Goal: Task Accomplishment & Management: Use online tool/utility

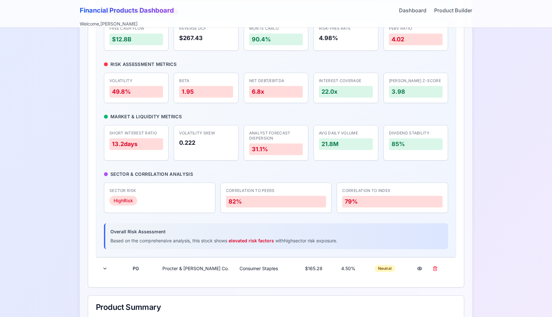
scroll to position [211, 0]
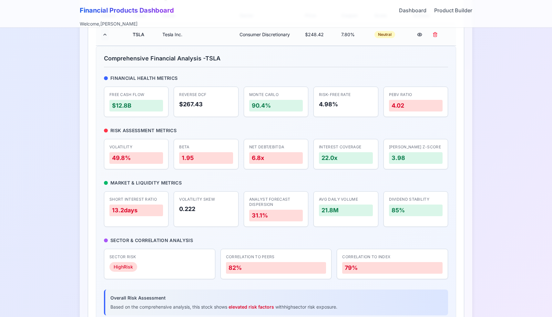
click at [103, 34] on button at bounding box center [105, 35] width 8 height 12
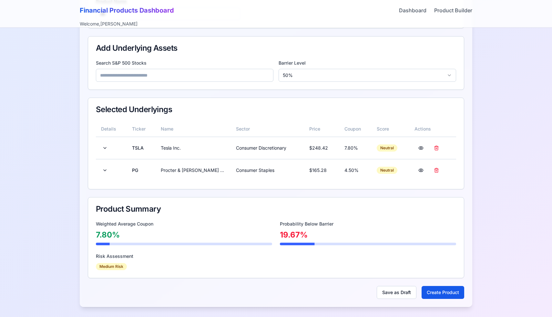
scroll to position [0, 0]
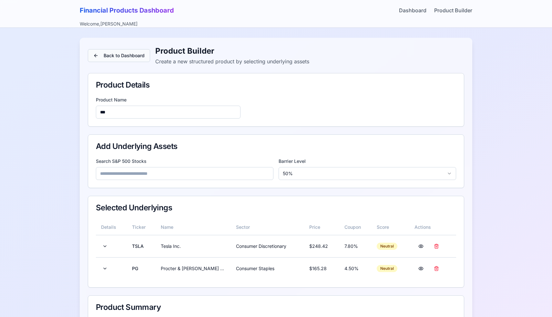
click at [113, 57] on button "Back to Dashboard" at bounding box center [119, 55] width 62 height 13
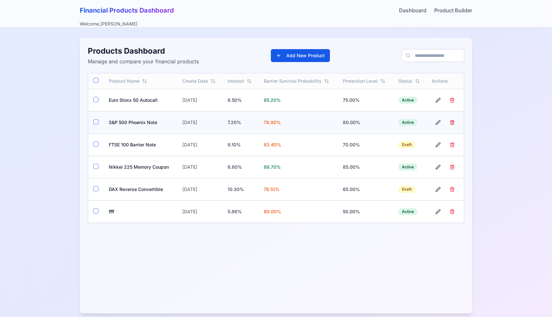
click at [452, 122] on button "button" at bounding box center [452, 122] width 13 height 12
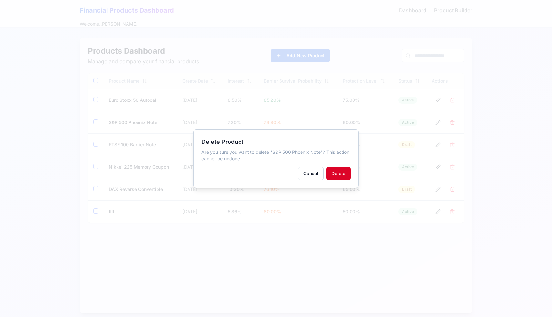
click at [345, 173] on button "Delete" at bounding box center [338, 173] width 24 height 13
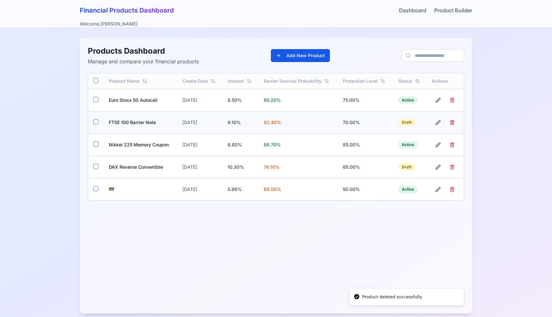
click at [451, 122] on button "button" at bounding box center [452, 122] width 13 height 12
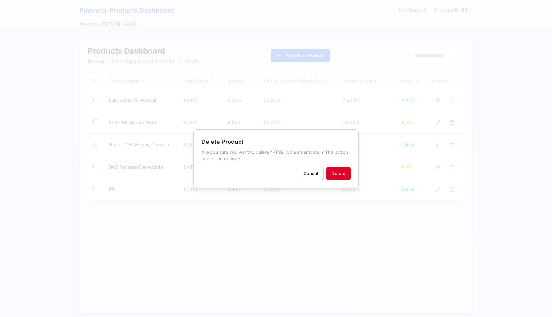
click at [340, 170] on button "Delete" at bounding box center [338, 173] width 24 height 13
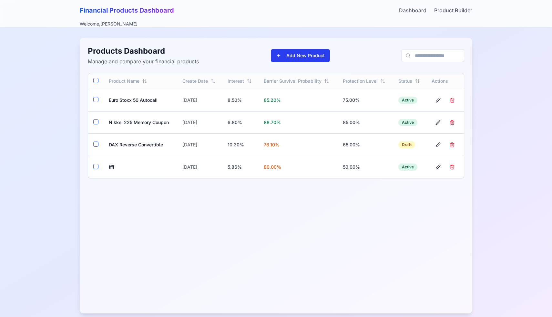
click at [302, 57] on button "Add New Product" at bounding box center [300, 55] width 59 height 13
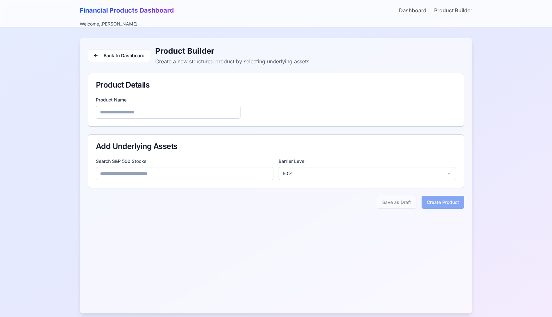
click at [194, 108] on input at bounding box center [168, 112] width 145 height 13
type input "********"
click at [153, 175] on input at bounding box center [184, 173] width 177 height 13
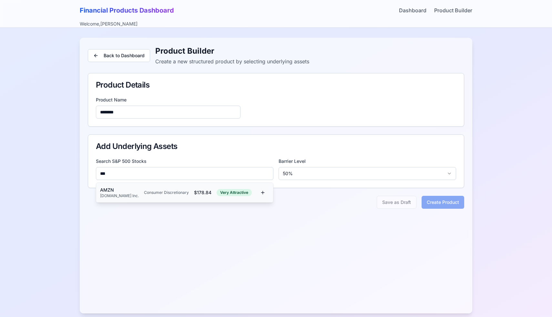
type input "***"
click at [144, 190] on div "Consumer Discretionary" at bounding box center [166, 192] width 45 height 5
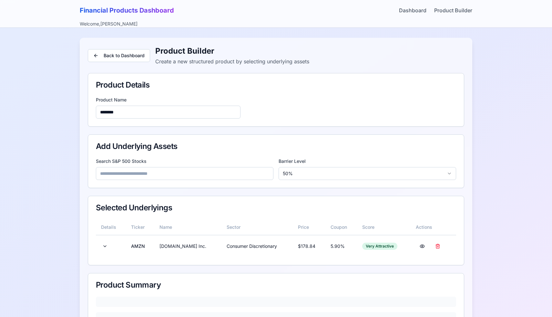
click at [149, 178] on input at bounding box center [184, 173] width 177 height 13
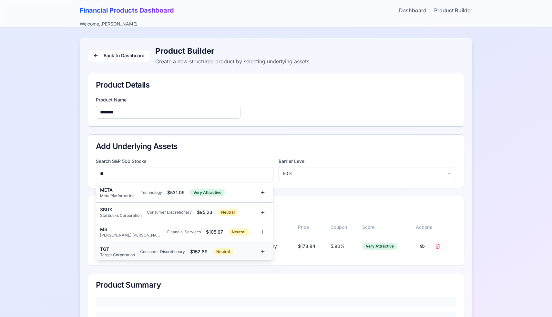
type input "**"
click at [131, 249] on div "TGT" at bounding box center [117, 249] width 35 height 6
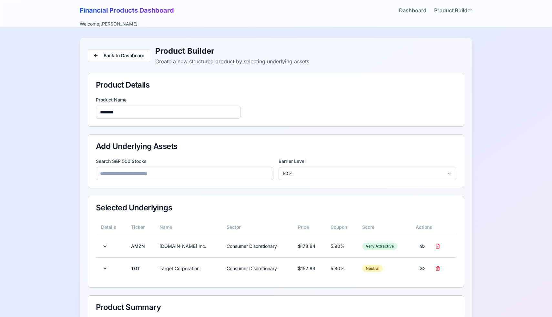
click at [142, 175] on input at bounding box center [184, 173] width 177 height 13
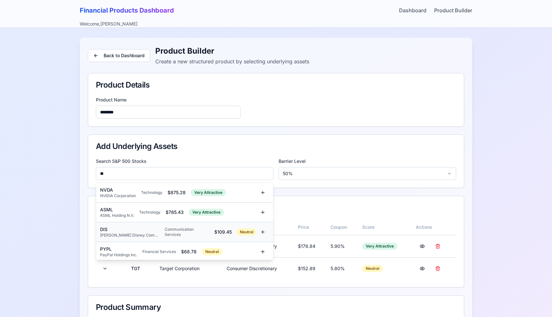
type input "**"
click at [133, 234] on div "[PERSON_NAME] Disney Company" at bounding box center [129, 234] width 59 height 5
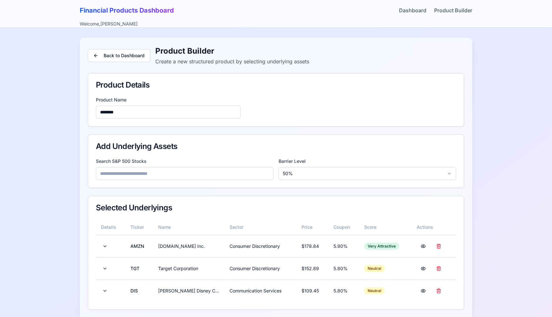
click at [145, 176] on input at bounding box center [184, 173] width 177 height 13
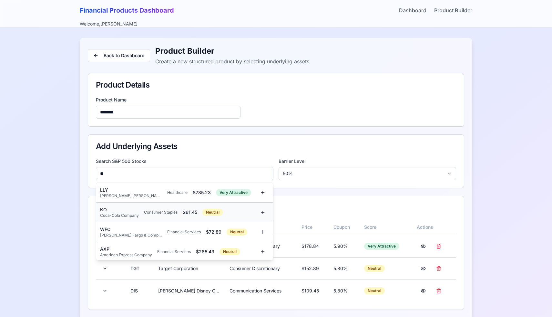
type input "**"
click at [145, 211] on div "Consumer Staples" at bounding box center [161, 211] width 34 height 5
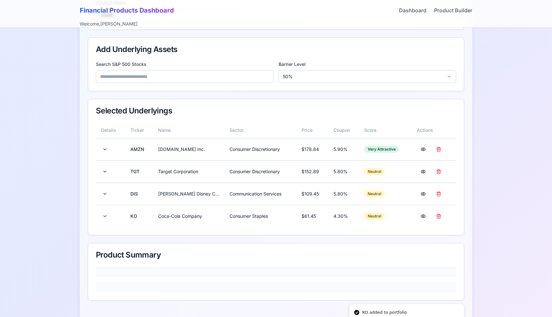
scroll to position [119, 0]
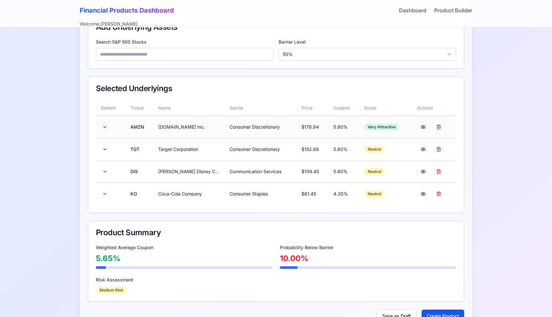
click at [107, 126] on button at bounding box center [105, 127] width 8 height 12
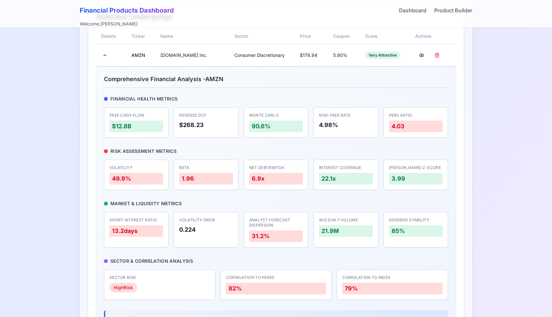
scroll to position [178, 0]
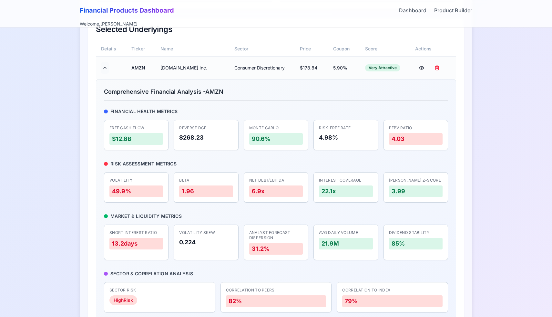
click at [103, 68] on button at bounding box center [105, 68] width 8 height 12
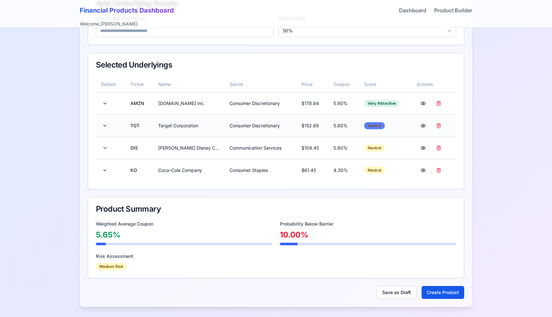
click at [374, 126] on div "Neutral" at bounding box center [374, 125] width 21 height 7
click at [388, 125] on td "Neutral" at bounding box center [385, 125] width 52 height 22
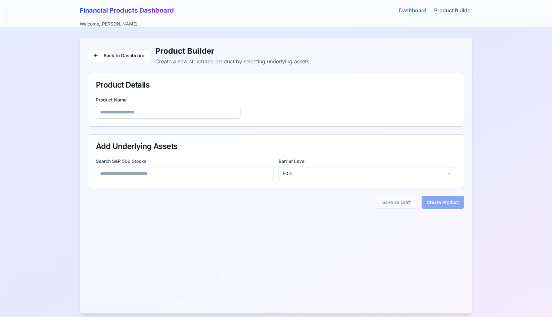
click at [403, 13] on link "Dashboard" at bounding box center [412, 10] width 27 height 8
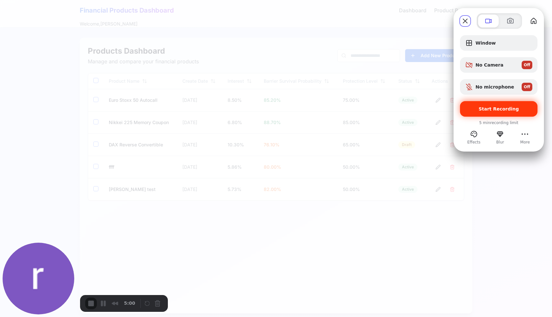
click at [493, 110] on span "Start Recording" at bounding box center [499, 108] width 40 height 5
drag, startPoint x: 336, startPoint y: 113, endPoint x: 294, endPoint y: 108, distance: 42.6
click at [527, 85] on span "Off" at bounding box center [527, 87] width 6 height 6
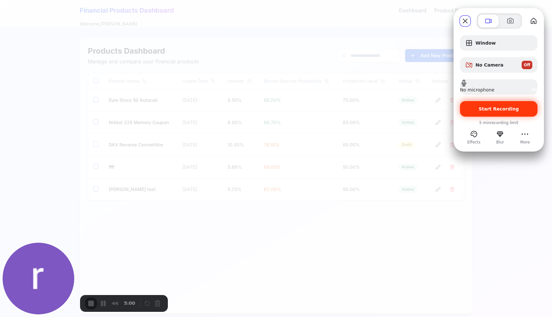
click at [513, 104] on div "Start Recording" at bounding box center [498, 108] width 77 height 15
click at [485, 112] on div "Start Recording" at bounding box center [498, 108] width 77 height 15
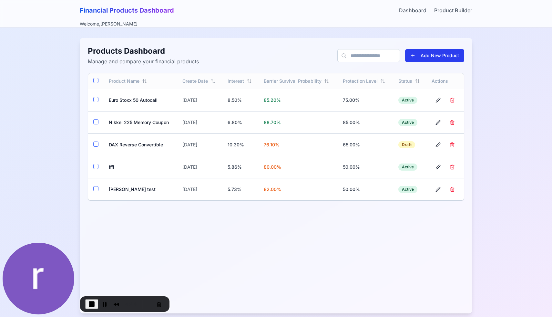
click at [425, 59] on button "Add New Product" at bounding box center [434, 55] width 59 height 13
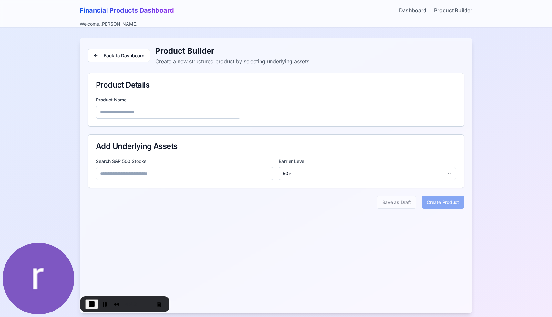
click at [204, 116] on input at bounding box center [168, 112] width 145 height 13
type input "*******"
click at [179, 172] on input at bounding box center [184, 173] width 177 height 13
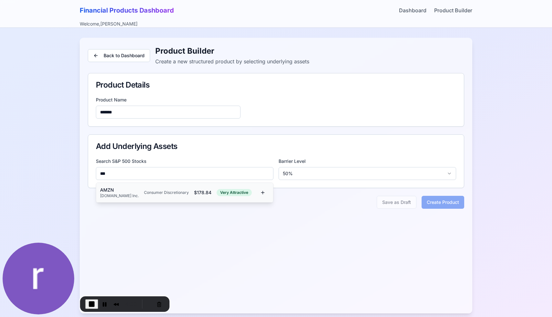
type input "***"
click at [157, 196] on div "AMZN [DOMAIN_NAME] Inc. Consumer Discretionary $ 178.84 Very Attractive" at bounding box center [178, 193] width 156 height 12
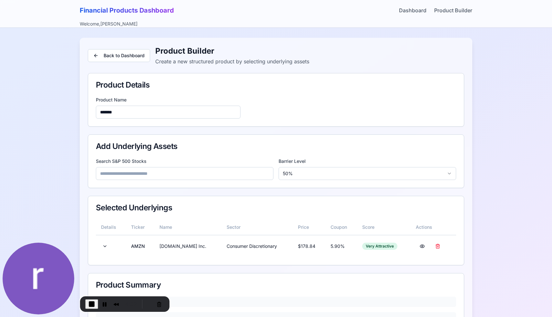
click at [168, 176] on input at bounding box center [184, 173] width 177 height 13
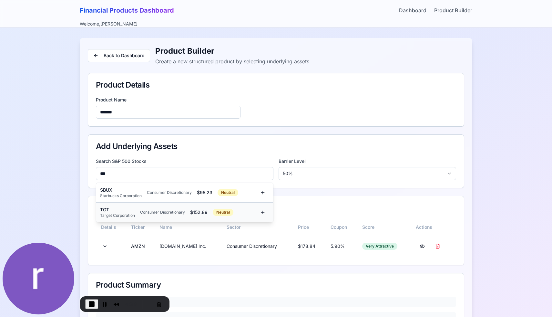
type input "***"
click at [158, 205] on div "TGT Target Corporation Consumer Discretionary $ 152.89 Neutral" at bounding box center [184, 211] width 177 height 19
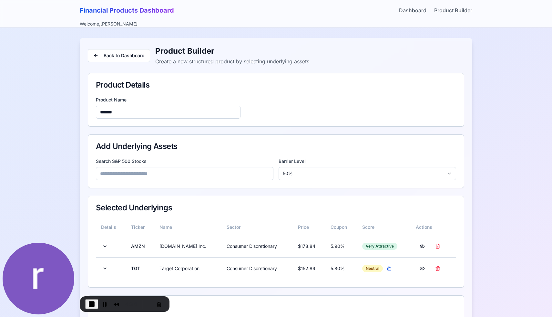
click at [169, 177] on input at bounding box center [184, 173] width 177 height 13
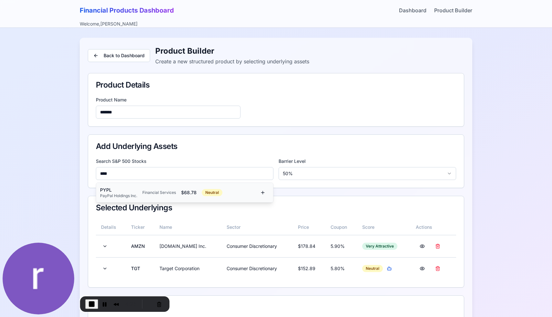
type input "****"
click at [157, 188] on div "PYPL PayPal Holdings Inc. Financial Services $ 68.78 Neutral" at bounding box center [178, 193] width 156 height 12
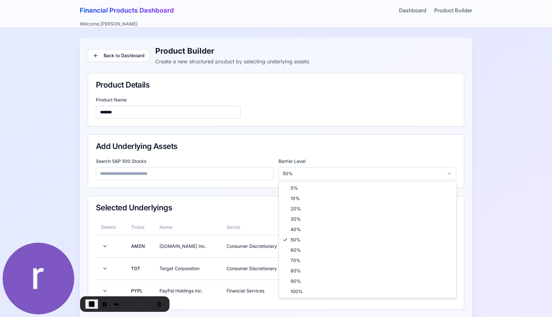
click at [318, 174] on html "Financial Products Dashboard Dashboard Product Builder Welcome, [PERSON_NAME] B…" at bounding box center [276, 218] width 552 height 437
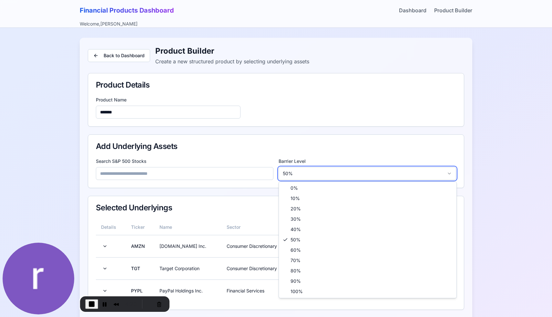
click at [318, 175] on html "Financial Products Dashboard Dashboard Product Builder Welcome, [PERSON_NAME] B…" at bounding box center [276, 218] width 552 height 437
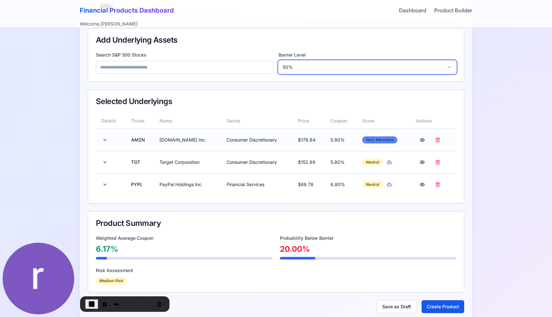
scroll to position [120, 0]
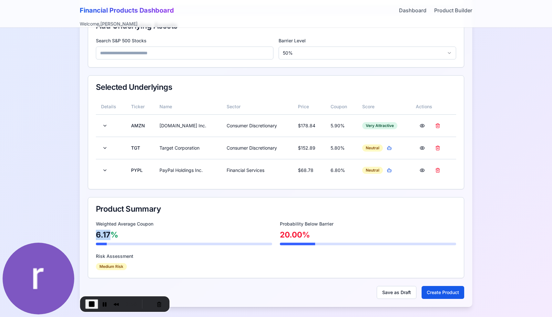
drag, startPoint x: 96, startPoint y: 234, endPoint x: 114, endPoint y: 234, distance: 18.1
click at [114, 234] on div "6.17 %" at bounding box center [184, 234] width 176 height 10
click at [139, 233] on div "6.17 %" at bounding box center [184, 234] width 176 height 10
drag, startPoint x: 281, startPoint y: 232, endPoint x: 310, endPoint y: 234, distance: 29.4
click at [310, 234] on div "20.00 %" at bounding box center [368, 234] width 176 height 10
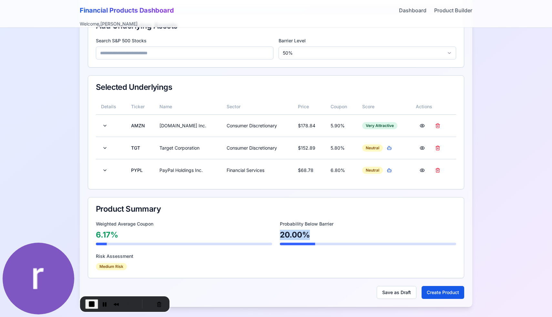
click at [310, 234] on div "20.00 %" at bounding box center [368, 234] width 176 height 10
click at [422, 125] on button at bounding box center [422, 126] width 13 height 12
click at [421, 126] on button at bounding box center [422, 126] width 13 height 12
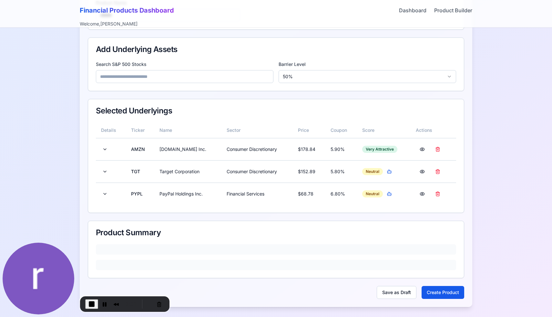
click at [242, 76] on input at bounding box center [184, 76] width 177 height 13
click at [71, 125] on main "Back to Dashboard Product Builder Create a new structured product by selecting …" at bounding box center [275, 124] width 413 height 386
click at [106, 149] on button at bounding box center [105, 149] width 8 height 12
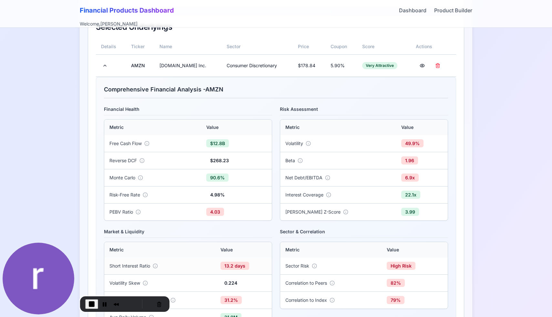
scroll to position [164, 0]
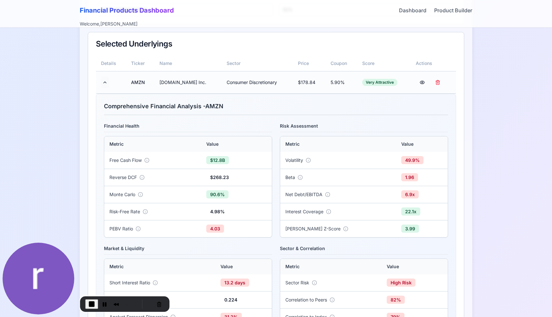
click at [104, 82] on button at bounding box center [105, 82] width 8 height 12
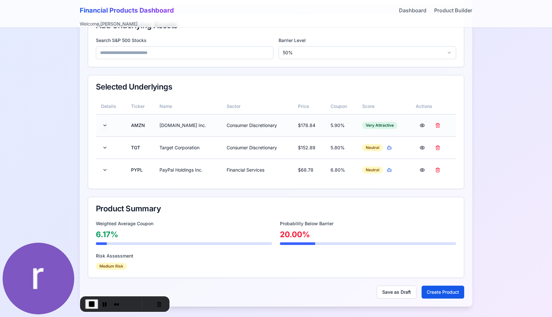
scroll to position [120, 0]
click at [389, 148] on button "button" at bounding box center [389, 148] width 8 height 8
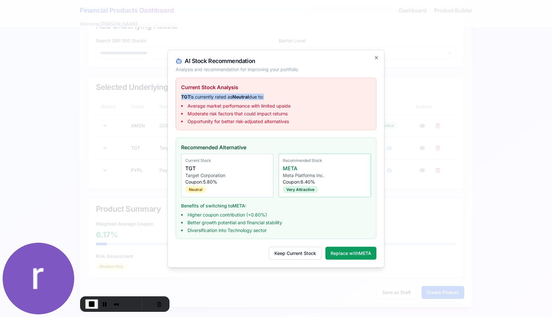
drag, startPoint x: 182, startPoint y: 98, endPoint x: 266, endPoint y: 99, distance: 83.6
click at [266, 99] on p "TGT is currently rated as Neutral due to:" at bounding box center [276, 96] width 190 height 6
click at [214, 107] on li "Average market performance with limited upside" at bounding box center [276, 105] width 190 height 6
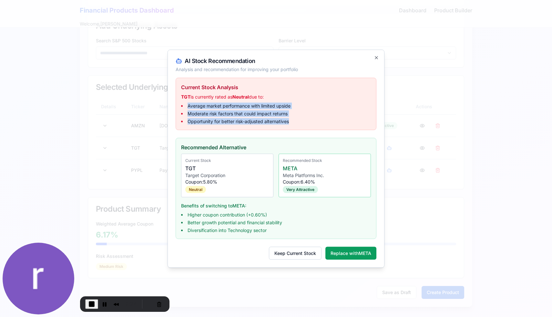
drag, startPoint x: 186, startPoint y: 104, endPoint x: 294, endPoint y: 123, distance: 110.1
click at [294, 123] on ul "Average market performance with limited upside Moderate risk factors that could…" at bounding box center [276, 113] width 190 height 22
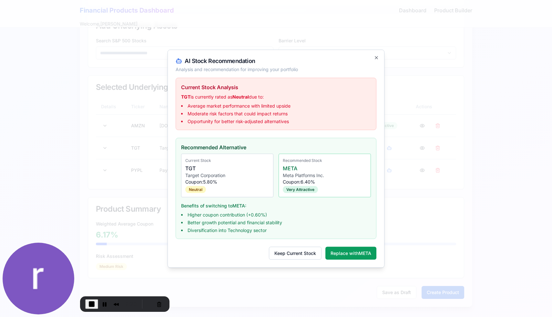
click at [273, 132] on div "Current Stock Analysis TGT is currently rated as Neutral due to: Average market…" at bounding box center [276, 168] width 201 height 182
drag, startPoint x: 182, startPoint y: 147, endPoint x: 247, endPoint y: 146, distance: 64.6
click at [247, 146] on h4 "Recommended Alternative" at bounding box center [276, 147] width 190 height 8
click at [190, 168] on div "TGT" at bounding box center [227, 168] width 84 height 8
click at [290, 170] on div "META" at bounding box center [325, 168] width 84 height 8
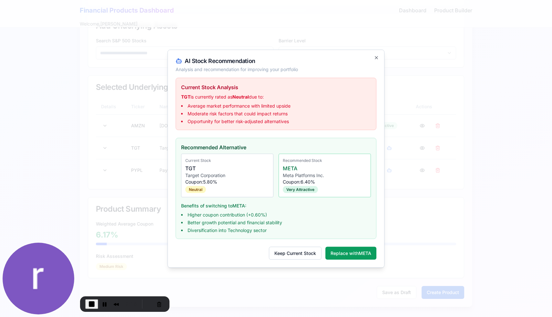
drag, startPoint x: 189, startPoint y: 214, endPoint x: 240, endPoint y: 216, distance: 51.7
click at [240, 216] on li "Higher coupon contribution (+0.60%)" at bounding box center [276, 214] width 190 height 6
click at [342, 251] on button "Replace with META" at bounding box center [350, 252] width 51 height 13
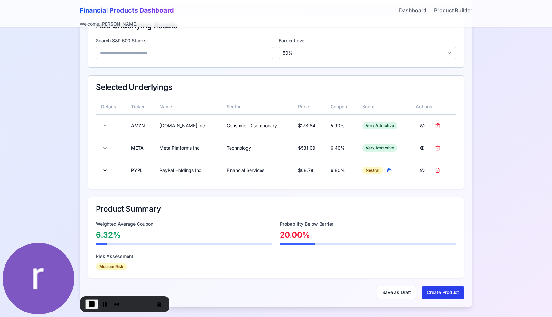
click at [430, 293] on button "Create Product" at bounding box center [442, 292] width 43 height 13
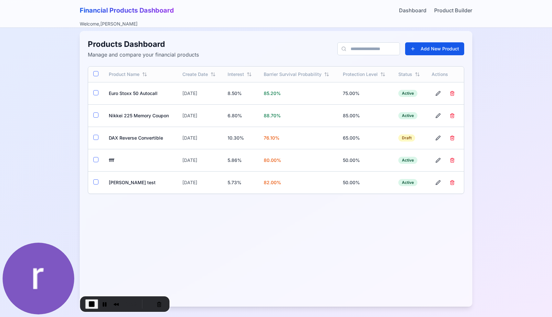
scroll to position [7, 0]
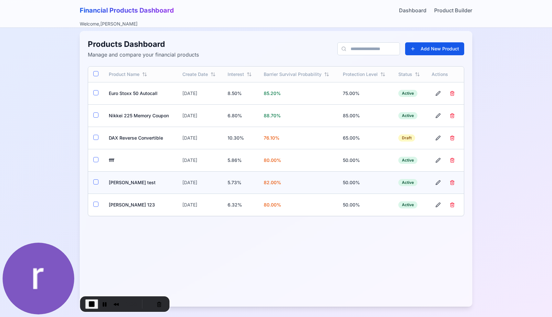
click at [97, 182] on button "button" at bounding box center [95, 181] width 5 height 5
click at [96, 204] on button "button" at bounding box center [95, 203] width 5 height 5
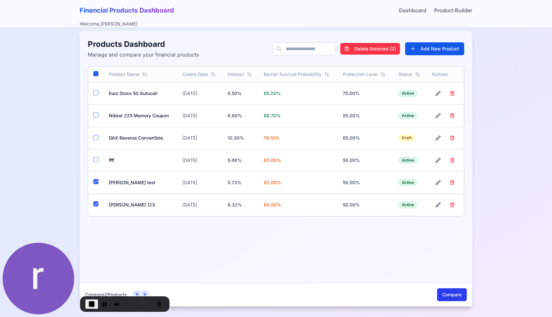
click at [444, 295] on button "Compare" at bounding box center [452, 294] width 30 height 13
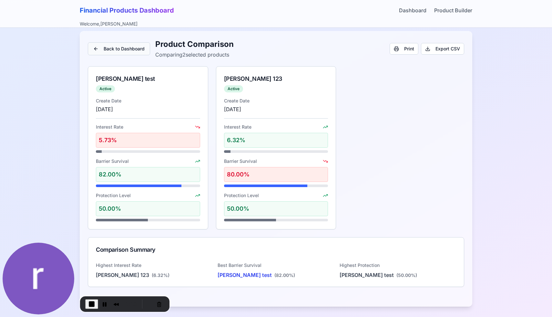
click at [145, 52] on button "Back to Dashboard" at bounding box center [119, 48] width 62 height 13
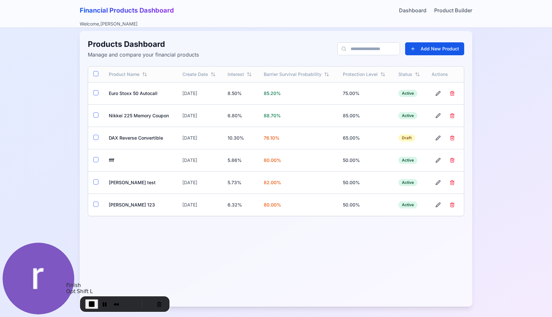
click at [92, 301] on span "End Recording" at bounding box center [92, 304] width 8 height 8
